Goal: Task Accomplishment & Management: Complete application form

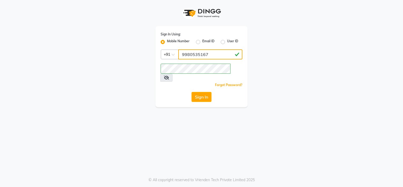
click at [195, 55] on input "9980535167" at bounding box center [210, 54] width 64 height 10
type input "8792012449"
click at [169, 75] on icon at bounding box center [166, 77] width 5 height 4
click at [203, 92] on button "Sign In" at bounding box center [202, 97] width 20 height 10
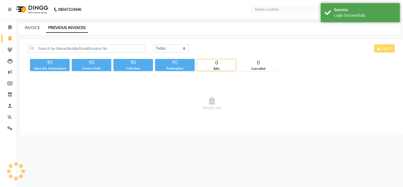
select select "en"
click at [7, 115] on span at bounding box center [9, 117] width 9 height 6
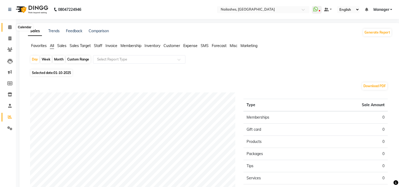
click at [10, 27] on icon at bounding box center [9, 27] width 3 height 4
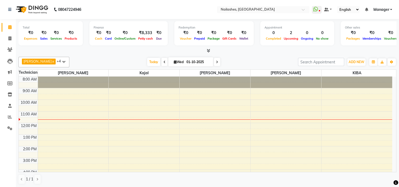
click at [209, 50] on icon at bounding box center [208, 51] width 3 height 4
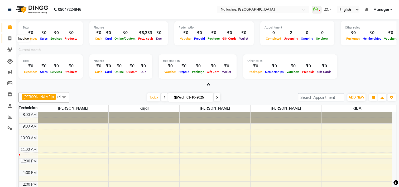
click at [10, 39] on icon at bounding box center [9, 38] width 3 height 4
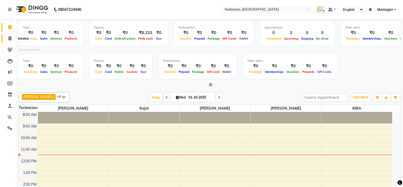
select select "service"
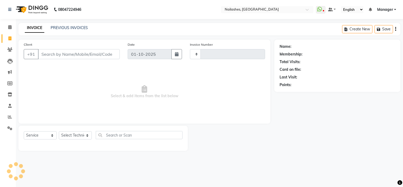
type input "2147"
select select "6579"
click at [69, 30] on link "PREVIOUS INVOICES" at bounding box center [69, 27] width 37 height 5
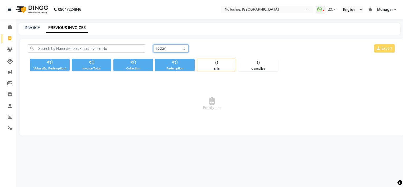
click at [158, 46] on select "[DATE] [DATE] Custom Range" at bounding box center [170, 48] width 35 height 8
select select "[DATE]"
click at [153, 44] on select "[DATE] [DATE] Custom Range" at bounding box center [170, 48] width 35 height 8
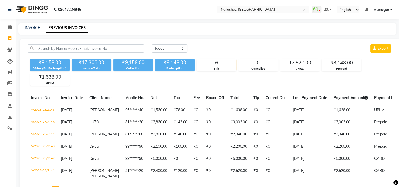
click at [11, 41] on link "Invoice" at bounding box center [8, 38] width 13 height 9
select select "service"
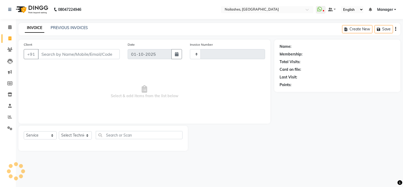
type input "2147"
click at [72, 54] on input "Client" at bounding box center [79, 54] width 82 height 10
select select "6579"
type input "9"
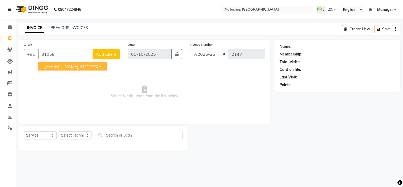
click at [72, 62] on button "[PERSON_NAME] 81******09" at bounding box center [72, 66] width 69 height 8
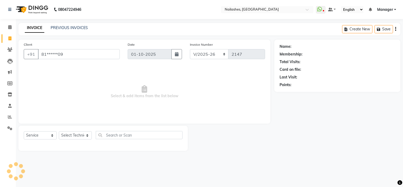
type input "81******09"
select select "1: Object"
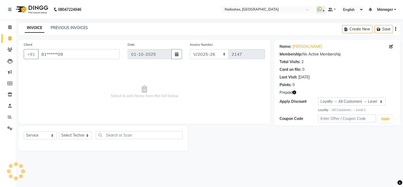
click at [294, 92] on icon "button" at bounding box center [295, 93] width 4 height 4
click at [8, 27] on icon at bounding box center [9, 27] width 3 height 4
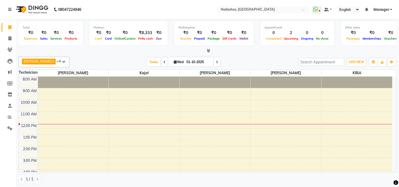
click at [132, 177] on div "1 / 1" at bounding box center [207, 179] width 378 height 10
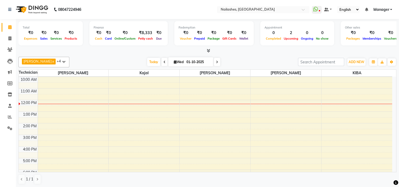
scroll to position [54, 0]
